Goal: Task Accomplishment & Management: Manage account settings

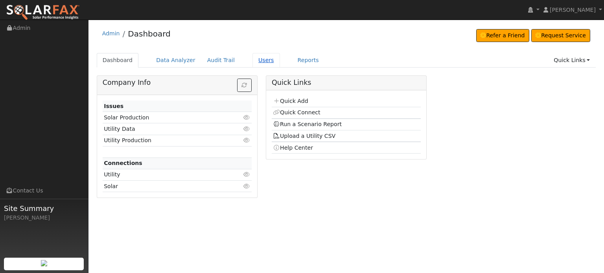
click at [255, 61] on link "Users" at bounding box center [267, 60] width 28 height 15
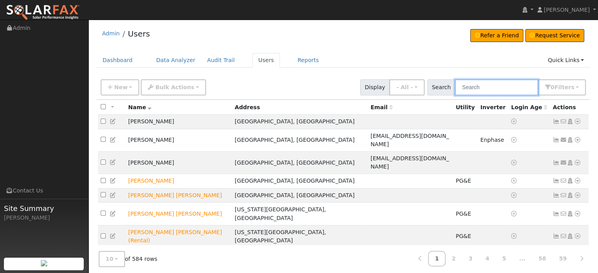
click at [472, 87] on input "text" at bounding box center [496, 87] width 83 height 16
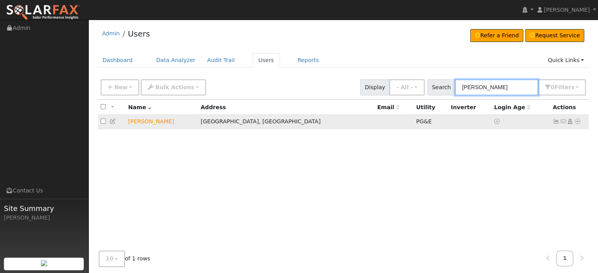
type input "lanier"
click at [575, 121] on icon at bounding box center [577, 122] width 7 height 6
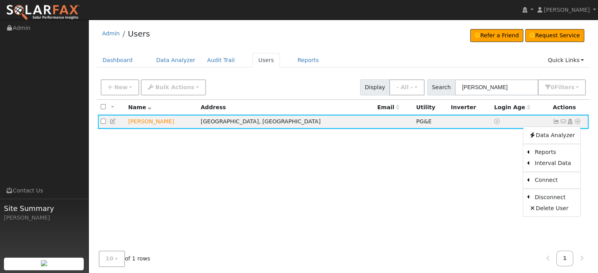
click at [345, 170] on div "All None All on page None on page Name Address Email Utility Inverter Login Age…" at bounding box center [344, 182] width 494 height 164
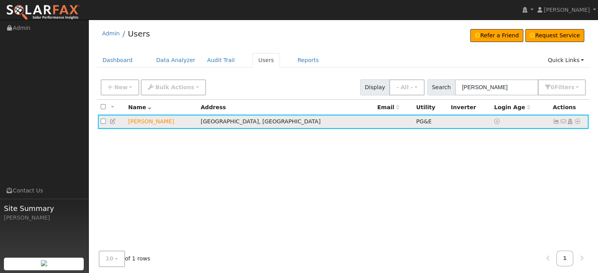
click at [577, 121] on icon at bounding box center [577, 122] width 7 height 6
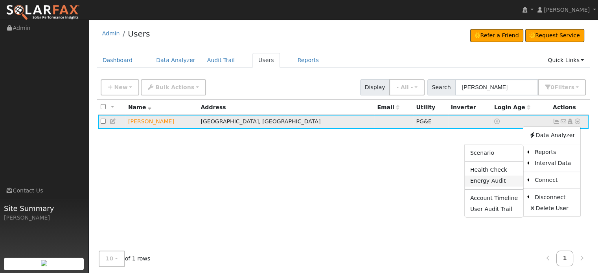
click at [491, 176] on link "Energy Audit" at bounding box center [494, 181] width 59 height 11
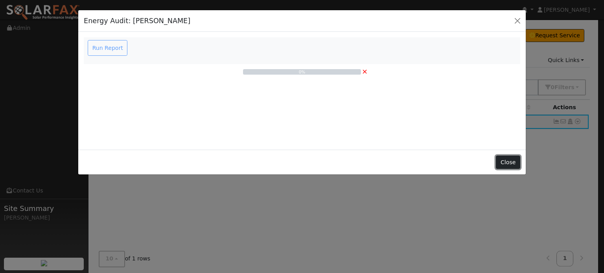
click at [511, 165] on button "Close" at bounding box center [508, 162] width 24 height 13
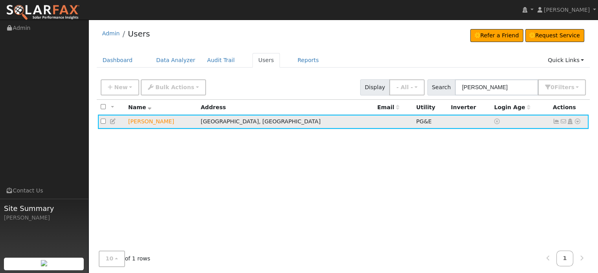
click at [555, 122] on icon at bounding box center [556, 122] width 7 height 6
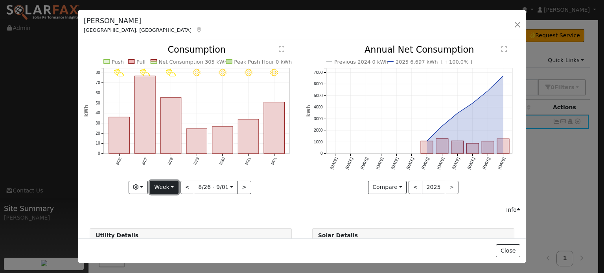
click at [169, 182] on button "Week" at bounding box center [164, 187] width 29 height 13
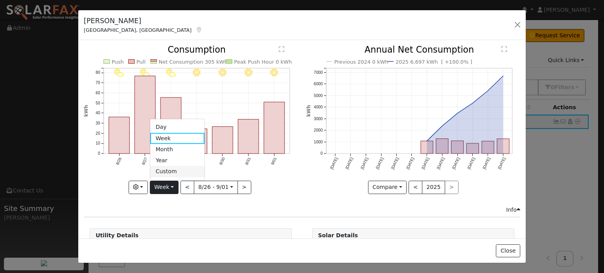
click at [165, 166] on link "Custom" at bounding box center [177, 171] width 55 height 11
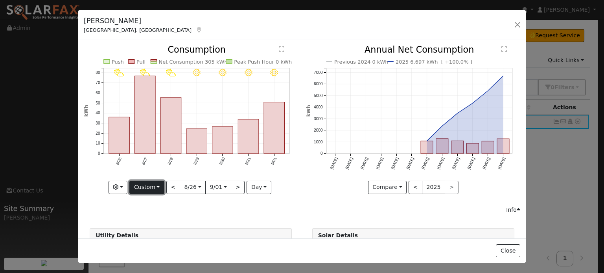
click at [158, 185] on button "Custom" at bounding box center [146, 187] width 35 height 13
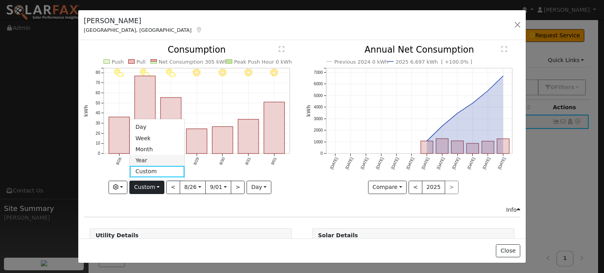
click at [151, 157] on link "Year" at bounding box center [157, 160] width 55 height 11
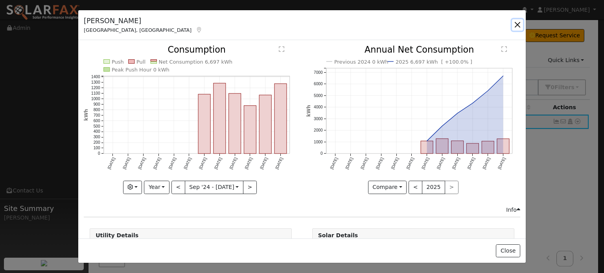
click at [516, 23] on button "button" at bounding box center [517, 24] width 11 height 11
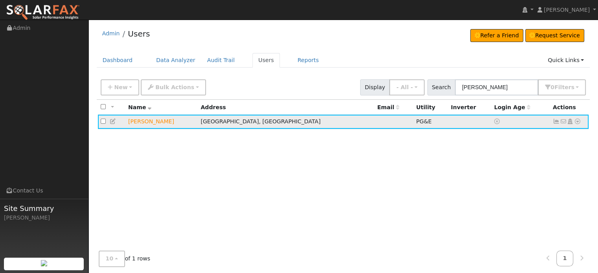
click at [579, 124] on icon at bounding box center [577, 122] width 7 height 6
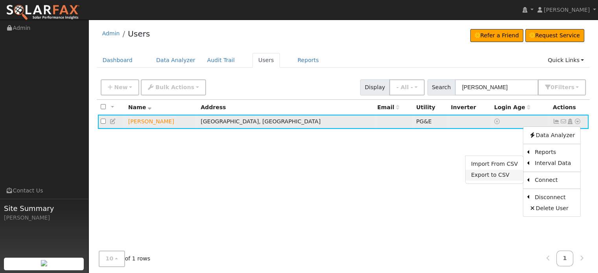
click at [486, 176] on link "Export to CSV" at bounding box center [495, 175] width 58 height 11
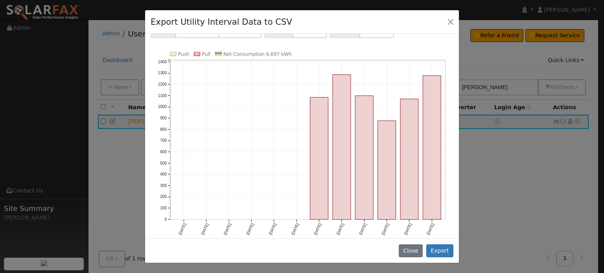
scroll to position [81, 0]
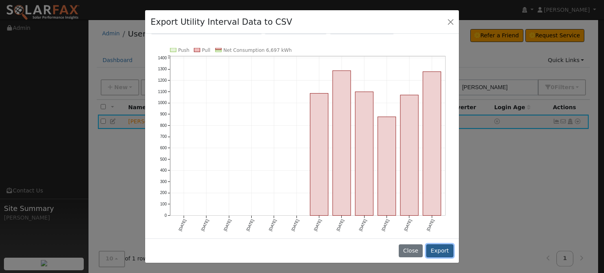
click at [445, 252] on button "Export" at bounding box center [439, 251] width 27 height 13
click at [452, 18] on button "Close" at bounding box center [450, 21] width 11 height 11
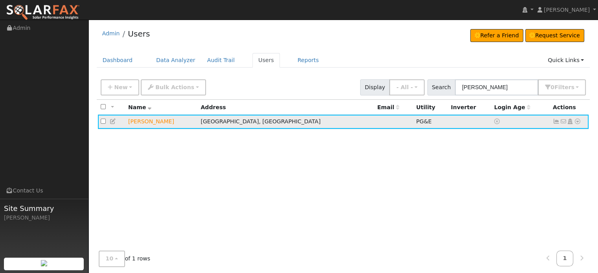
click at [580, 120] on icon at bounding box center [577, 122] width 7 height 6
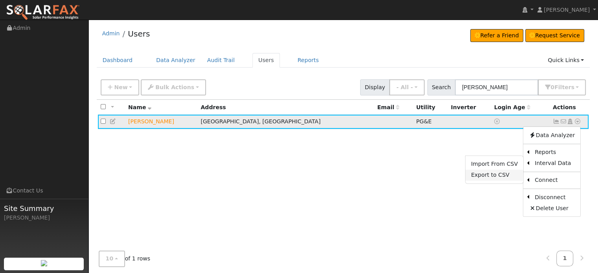
click at [484, 176] on link "Export to CSV" at bounding box center [495, 175] width 58 height 11
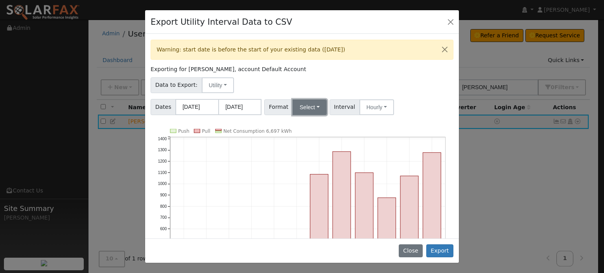
click at [318, 109] on button "Select" at bounding box center [310, 108] width 34 height 16
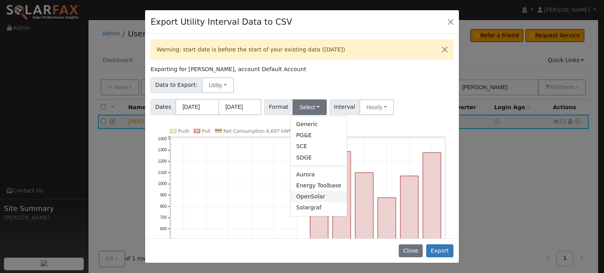
click at [310, 196] on link "OpenSolar" at bounding box center [319, 196] width 56 height 11
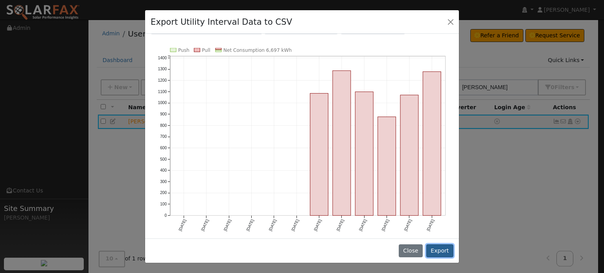
click at [446, 251] on button "Export" at bounding box center [439, 251] width 27 height 13
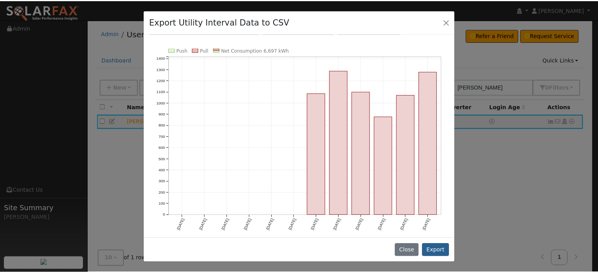
scroll to position [0, 0]
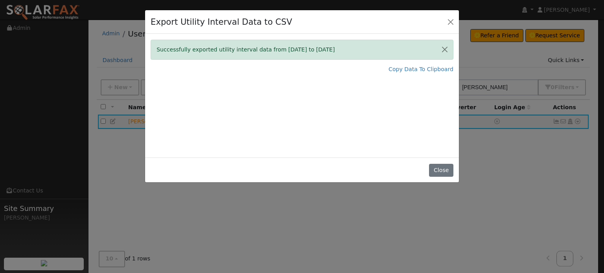
click at [248, 237] on div "Export Utility Interval Data to CSV Successfully exported utility interval data…" at bounding box center [302, 136] width 604 height 273
click at [450, 22] on button "Close" at bounding box center [450, 21] width 11 height 11
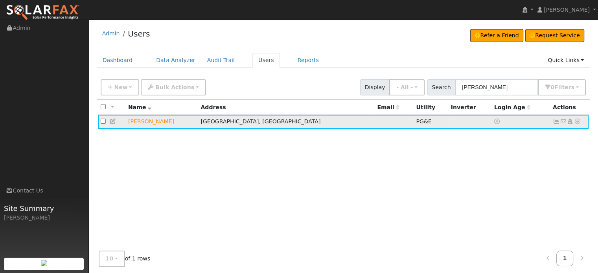
click at [111, 121] on icon at bounding box center [113, 122] width 7 height 6
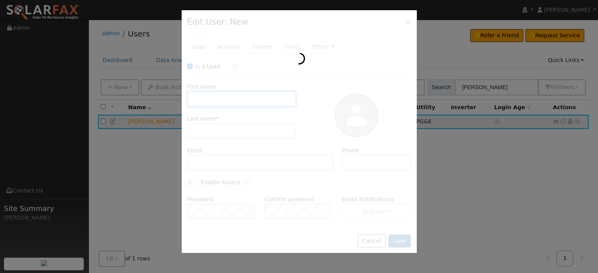
checkbox input "true"
type input "Crystal"
type input "Lanier"
type input "Default Account"
type input "11580 Mirror Lake Court"
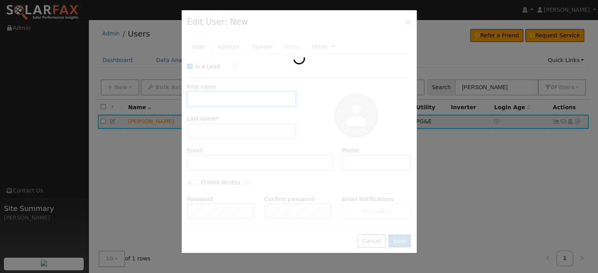
type input "Grass Valley"
type input "CA"
type input "95945"
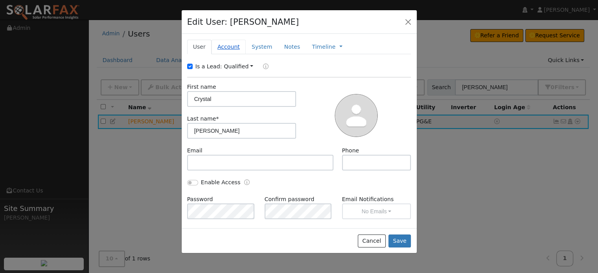
click at [223, 44] on link "Account" at bounding box center [229, 47] width 34 height 15
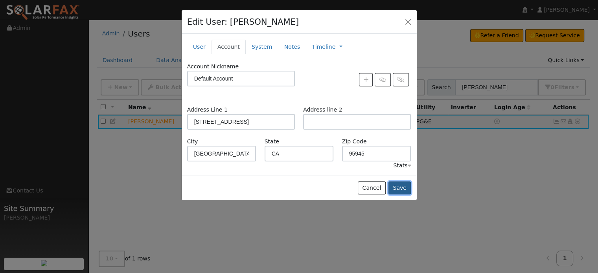
click at [407, 187] on button "Save" at bounding box center [400, 188] width 23 height 13
